Goal: Entertainment & Leisure: Consume media (video, audio)

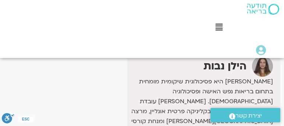
scroll to position [210, 0]
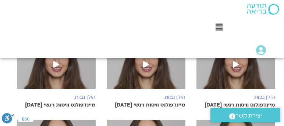
scroll to position [294, 0]
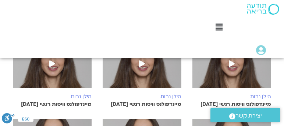
click at [223, 101] on p "מיינדפולנס וויסות רגשי 9.9.25" at bounding box center [231, 104] width 79 height 6
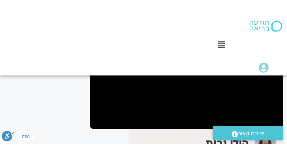
scroll to position [105, 0]
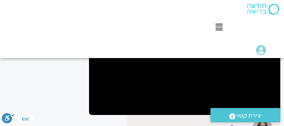
click at [268, 105] on div ".st0{fill:#FFFFFF;} יצירת קשר" at bounding box center [245, 115] width 77 height 22
